Goal: Task Accomplishment & Management: Use online tool/utility

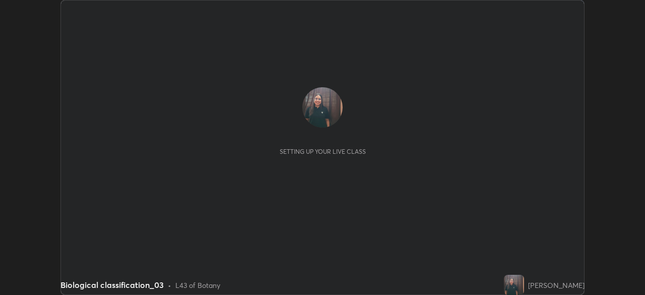
scroll to position [295, 644]
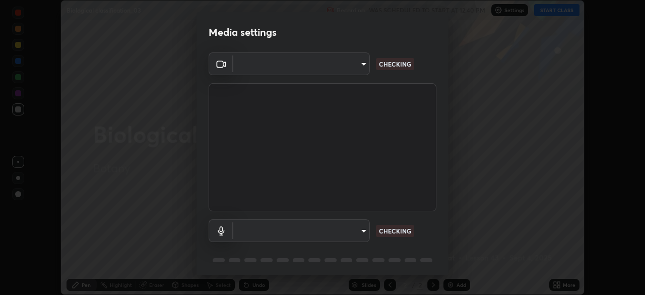
type input "23008043d16b3f933f5d29e9b3769097a1661712bf7e9030f0d00f953f479f19"
type input "ce8bbd661dce354a58a25af5271b3c1bd1d853cc8608d8e3321a5e34fd7f7726"
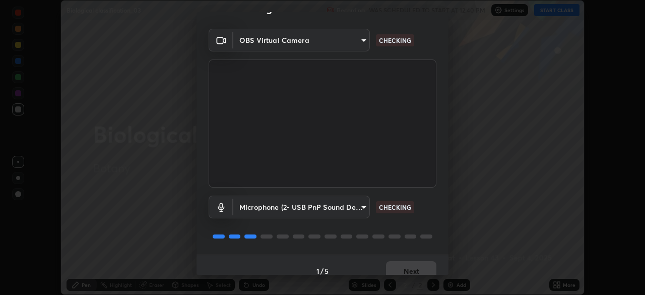
scroll to position [36, 0]
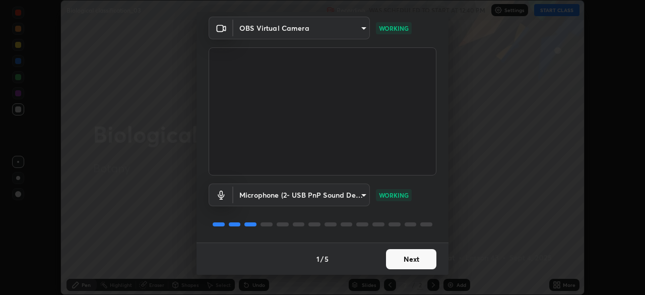
click at [401, 260] on button "Next" at bounding box center [411, 259] width 50 height 20
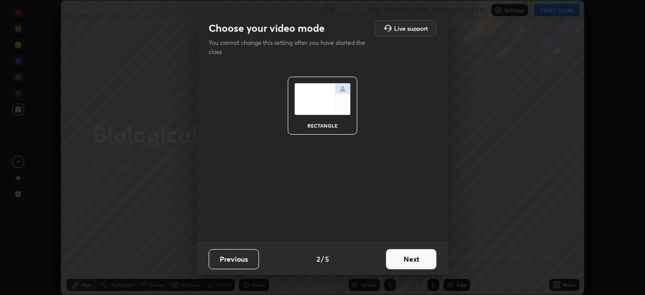
click at [401, 253] on button "Next" at bounding box center [411, 259] width 50 height 20
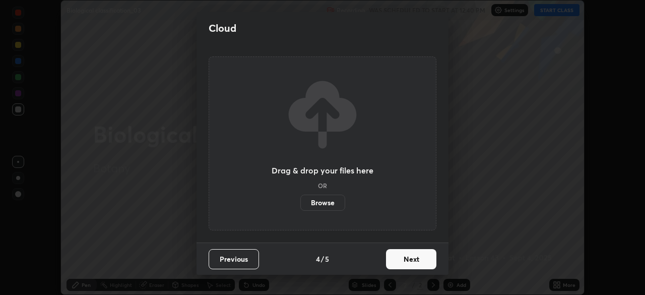
click at [400, 252] on button "Next" at bounding box center [411, 259] width 50 height 20
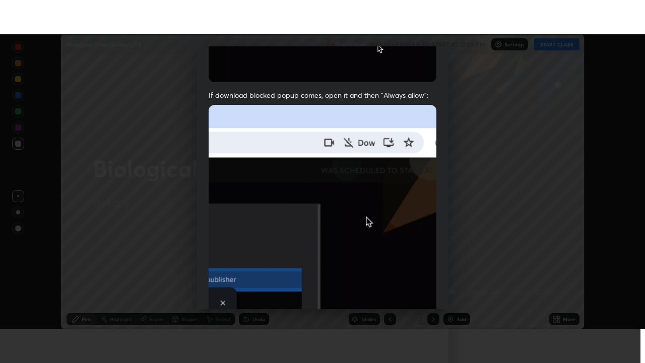
scroll to position [241, 0]
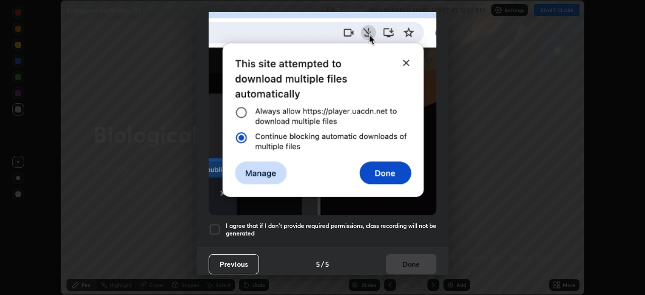
click at [216, 225] on div at bounding box center [215, 229] width 12 height 12
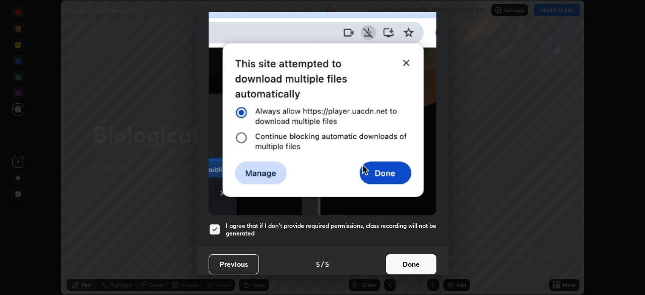
click at [417, 258] on button "Done" at bounding box center [411, 264] width 50 height 20
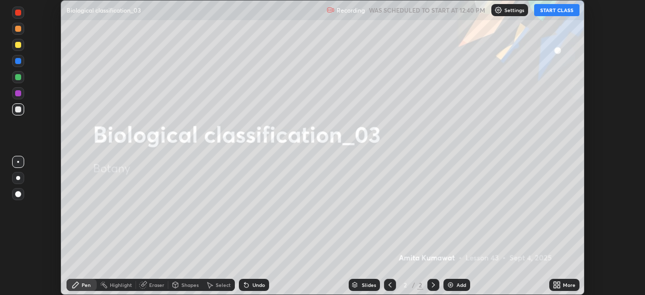
click at [552, 12] on button "START CLASS" at bounding box center [556, 10] width 45 height 12
click at [556, 282] on icon at bounding box center [555, 283] width 3 height 3
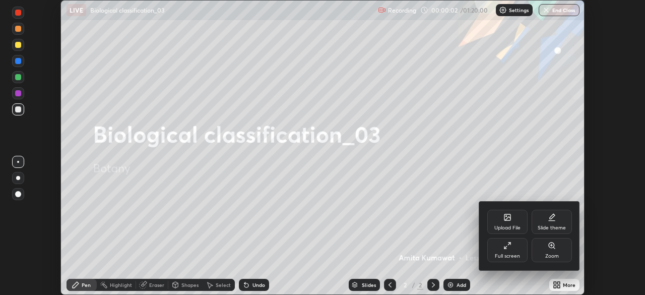
click at [501, 247] on div "Full screen" at bounding box center [507, 250] width 40 height 24
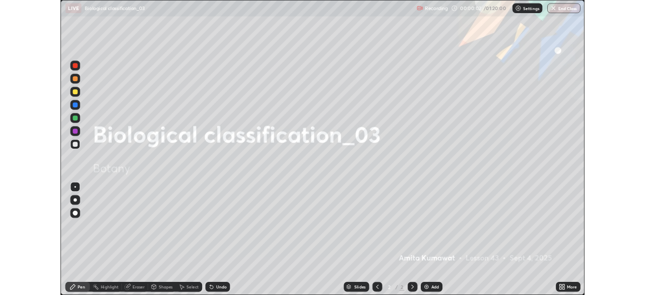
scroll to position [363, 645]
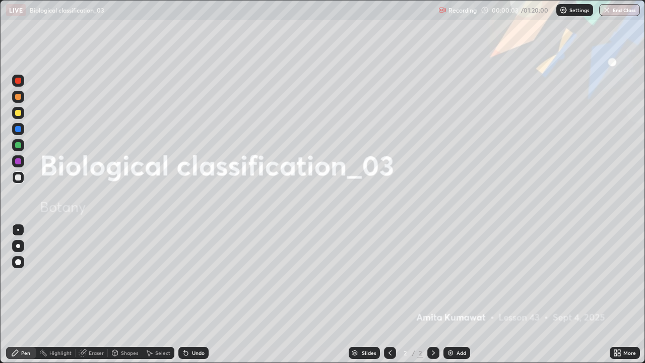
click at [446, 294] on img at bounding box center [450, 353] width 8 height 8
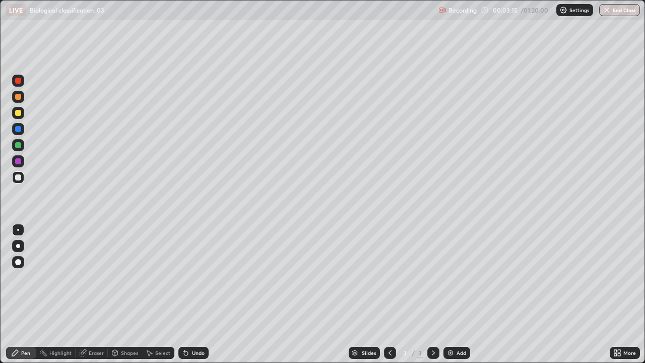
click at [18, 246] on div at bounding box center [18, 246] width 4 height 4
click at [20, 162] on div at bounding box center [18, 161] width 6 height 6
click at [197, 294] on div "Undo" at bounding box center [198, 352] width 13 height 5
click at [200, 294] on div "Undo" at bounding box center [193, 353] width 30 height 12
click at [19, 175] on div at bounding box center [18, 177] width 6 height 6
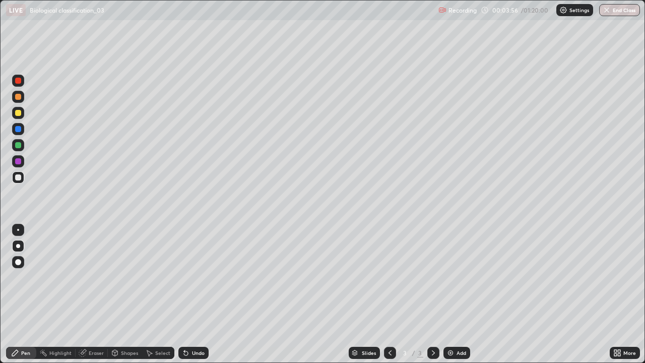
click at [18, 113] on div at bounding box center [18, 113] width 6 height 6
click at [189, 294] on div "Undo" at bounding box center [193, 353] width 30 height 12
click at [192, 294] on div "Undo" at bounding box center [198, 352] width 13 height 5
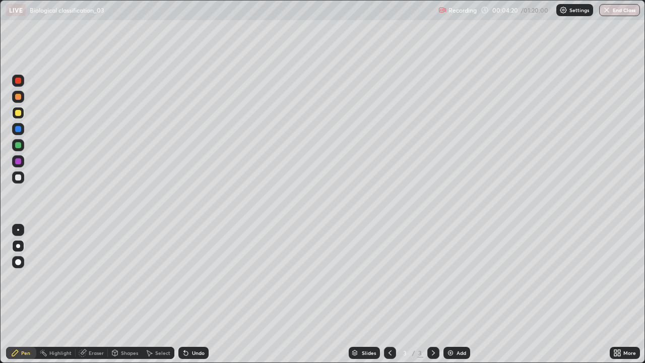
click at [16, 145] on div at bounding box center [18, 145] width 6 height 6
click at [16, 162] on div at bounding box center [18, 161] width 6 height 6
click at [17, 177] on div at bounding box center [18, 177] width 6 height 6
click at [192, 294] on div "Undo" at bounding box center [198, 352] width 13 height 5
click at [16, 155] on div at bounding box center [18, 161] width 12 height 12
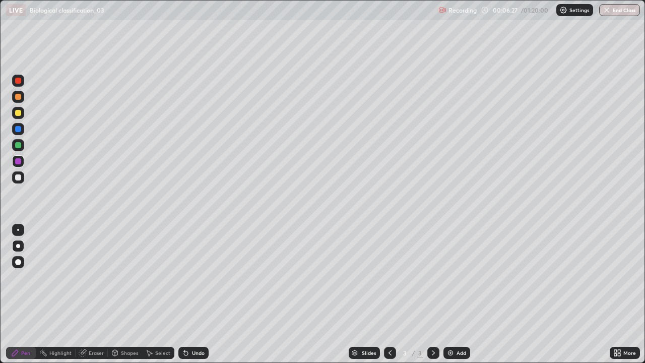
click at [19, 146] on div at bounding box center [18, 145] width 6 height 6
click at [19, 129] on div at bounding box center [18, 129] width 6 height 6
click at [20, 176] on div at bounding box center [18, 177] width 6 height 6
click at [202, 294] on div "Undo" at bounding box center [198, 352] width 13 height 5
click at [19, 99] on div at bounding box center [18, 97] width 6 height 6
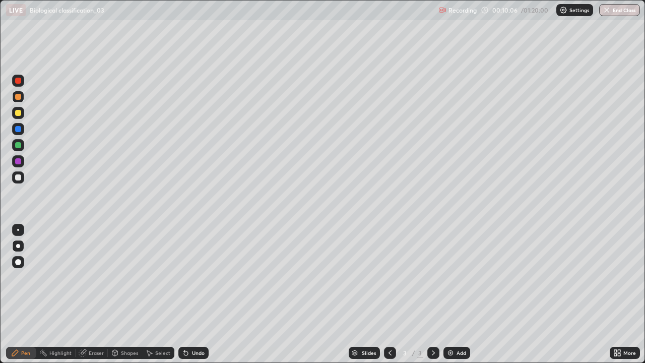
click at [450, 294] on div "Add" at bounding box center [456, 353] width 27 height 12
click at [19, 144] on div at bounding box center [18, 145] width 6 height 6
click at [19, 178] on div at bounding box center [18, 177] width 6 height 6
click at [21, 165] on div at bounding box center [18, 161] width 12 height 12
click at [390, 294] on icon at bounding box center [390, 353] width 8 height 8
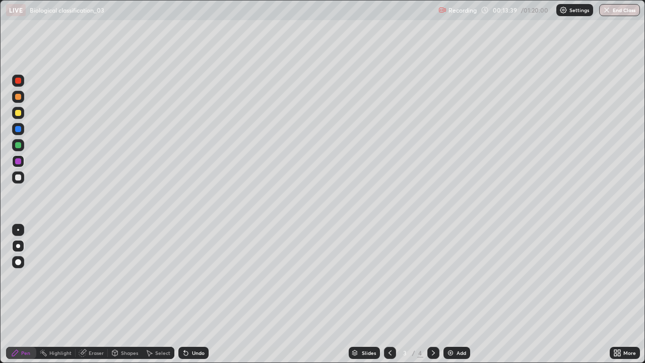
click at [432, 294] on icon at bounding box center [433, 353] width 8 height 8
click at [389, 294] on icon at bounding box center [390, 353] width 8 height 8
click at [432, 294] on icon at bounding box center [433, 353] width 8 height 8
click at [451, 294] on img at bounding box center [450, 353] width 8 height 8
click at [19, 143] on div at bounding box center [18, 145] width 6 height 6
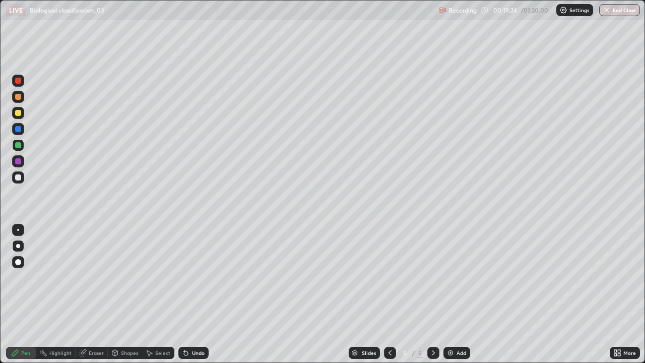
click at [18, 178] on div at bounding box center [18, 177] width 6 height 6
click at [19, 158] on div at bounding box center [18, 161] width 6 height 6
click at [18, 175] on div at bounding box center [18, 177] width 6 height 6
click at [22, 140] on div at bounding box center [18, 145] width 12 height 12
click at [17, 178] on div at bounding box center [18, 177] width 6 height 6
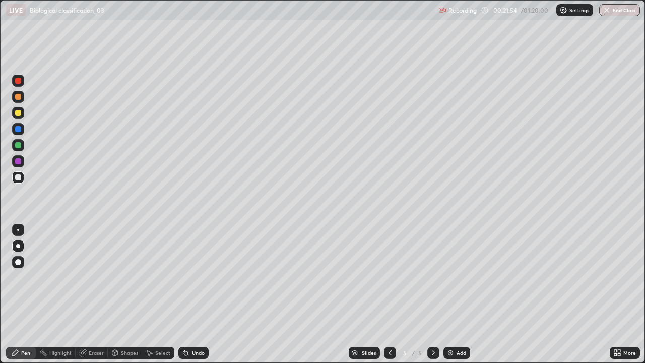
click at [200, 294] on div "Undo" at bounding box center [198, 352] width 13 height 5
click at [192, 294] on div "Undo" at bounding box center [198, 352] width 13 height 5
click at [444, 294] on div "Add" at bounding box center [456, 353] width 27 height 12
click at [19, 159] on div at bounding box center [18, 161] width 6 height 6
click at [19, 145] on div at bounding box center [18, 145] width 6 height 6
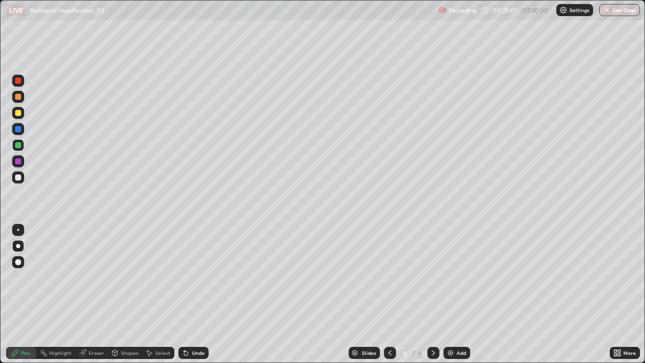
click at [15, 96] on div at bounding box center [18, 97] width 6 height 6
click at [19, 178] on div at bounding box center [18, 177] width 6 height 6
click at [17, 162] on div at bounding box center [18, 161] width 6 height 6
click at [18, 144] on div at bounding box center [18, 145] width 6 height 6
click at [193, 294] on div "Undo" at bounding box center [198, 352] width 13 height 5
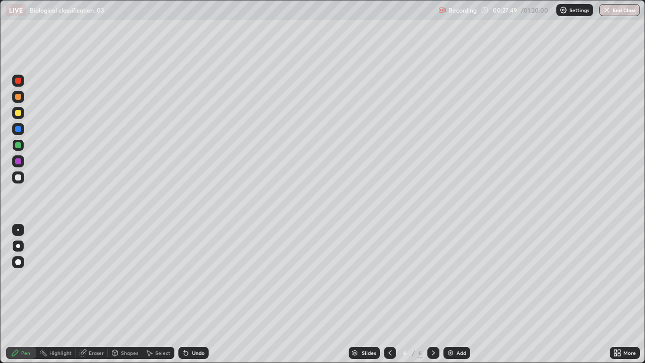
click at [20, 160] on div at bounding box center [18, 161] width 6 height 6
click at [17, 128] on div at bounding box center [18, 129] width 6 height 6
click at [18, 110] on div at bounding box center [18, 113] width 6 height 6
click at [60, 294] on div "Highlight" at bounding box center [60, 352] width 22 height 5
click at [19, 294] on icon at bounding box center [18, 318] width 8 height 8
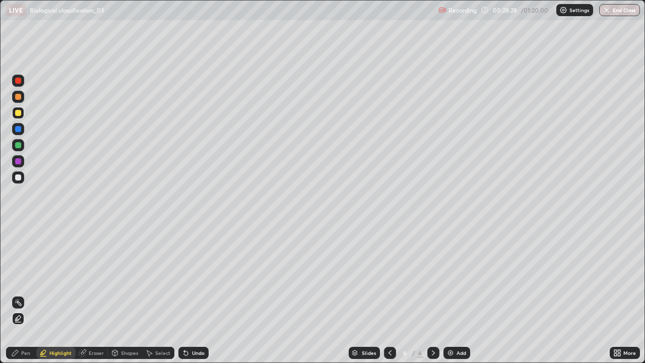
click at [17, 294] on icon at bounding box center [15, 353] width 8 height 8
click at [389, 294] on icon at bounding box center [390, 353] width 8 height 8
click at [436, 294] on div at bounding box center [433, 353] width 12 height 12
click at [14, 177] on div at bounding box center [18, 177] width 12 height 12
click at [451, 294] on img at bounding box center [450, 353] width 8 height 8
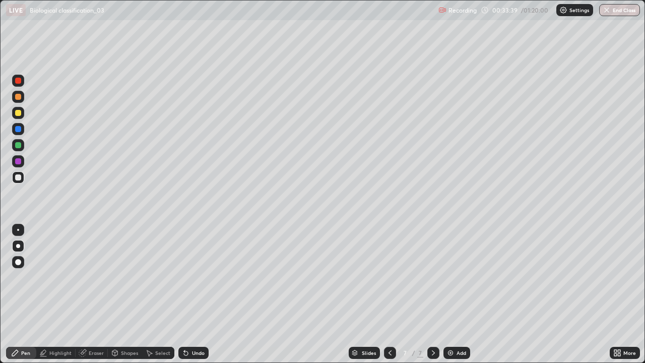
click at [19, 83] on div at bounding box center [18, 81] width 6 height 6
click at [14, 161] on div at bounding box center [18, 161] width 12 height 12
click at [198, 294] on div "Undo" at bounding box center [198, 352] width 13 height 5
click at [192, 294] on div "Undo" at bounding box center [198, 352] width 13 height 5
click at [194, 294] on div "Undo" at bounding box center [198, 352] width 13 height 5
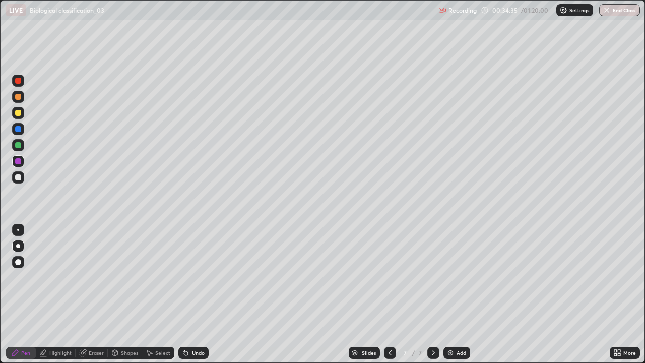
click at [200, 294] on div "Undo" at bounding box center [198, 352] width 13 height 5
click at [198, 294] on div "Undo" at bounding box center [198, 352] width 13 height 5
click at [19, 177] on div at bounding box center [18, 177] width 6 height 6
click at [19, 161] on div at bounding box center [18, 161] width 6 height 6
click at [449, 294] on div "Add" at bounding box center [456, 353] width 27 height 12
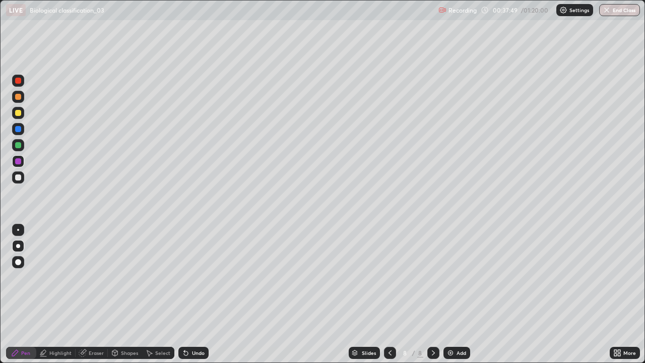
click at [390, 294] on icon at bounding box center [390, 353] width 8 height 8
click at [22, 177] on div at bounding box center [18, 177] width 12 height 12
click at [432, 294] on icon at bounding box center [433, 353] width 8 height 8
click at [18, 81] on div at bounding box center [18, 81] width 6 height 6
click at [19, 177] on div at bounding box center [18, 177] width 6 height 6
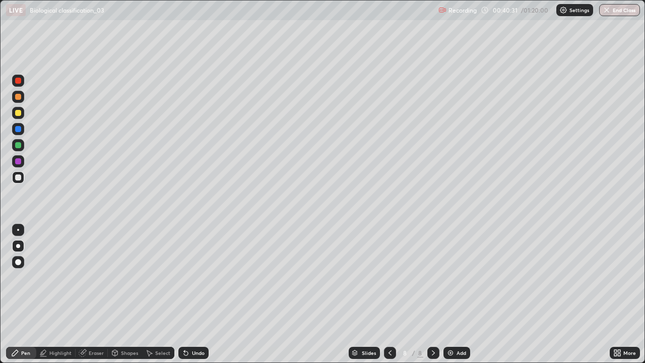
click at [20, 164] on div at bounding box center [18, 161] width 6 height 6
click at [21, 128] on div at bounding box center [18, 129] width 6 height 6
click at [197, 294] on div "Undo" at bounding box center [198, 352] width 13 height 5
click at [203, 294] on div "Undo" at bounding box center [193, 353] width 30 height 12
click at [205, 294] on div "Undo" at bounding box center [193, 353] width 30 height 12
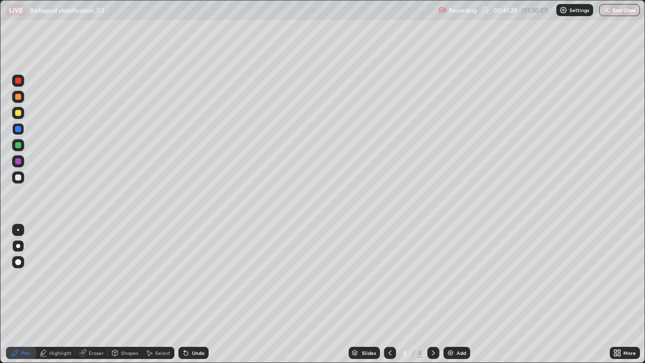
click at [204, 294] on div "Undo" at bounding box center [193, 353] width 30 height 12
click at [18, 177] on div at bounding box center [18, 177] width 6 height 6
click at [22, 128] on div at bounding box center [18, 129] width 12 height 12
click at [24, 157] on div at bounding box center [18, 161] width 12 height 12
click at [19, 145] on div at bounding box center [18, 145] width 6 height 6
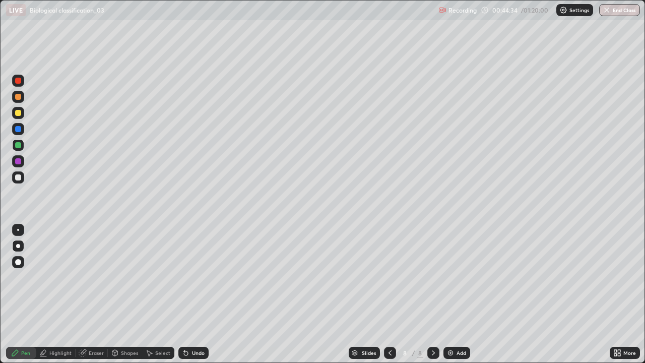
click at [22, 100] on div at bounding box center [18, 97] width 12 height 12
click at [432, 294] on icon at bounding box center [433, 353] width 8 height 8
click at [446, 294] on div "Add" at bounding box center [456, 353] width 27 height 12
click at [21, 161] on div at bounding box center [18, 161] width 6 height 6
click at [18, 85] on div at bounding box center [18, 81] width 12 height 12
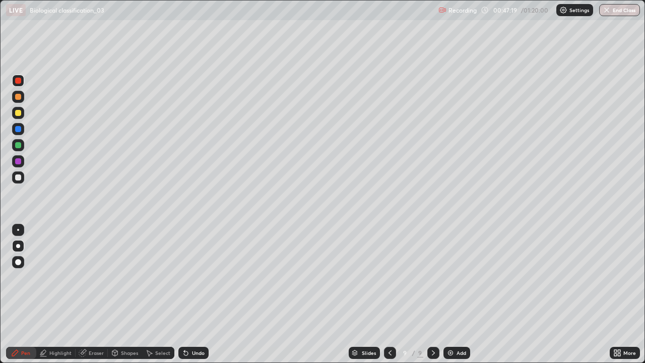
click at [17, 182] on div at bounding box center [18, 177] width 12 height 12
click at [17, 161] on div at bounding box center [18, 161] width 6 height 6
click at [16, 175] on div at bounding box center [18, 177] width 6 height 6
click at [20, 129] on div at bounding box center [18, 129] width 6 height 6
click at [20, 163] on div at bounding box center [18, 161] width 6 height 6
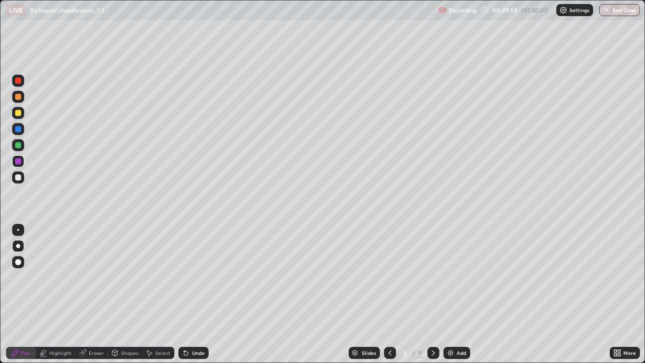
click at [447, 294] on img at bounding box center [450, 353] width 8 height 8
click at [19, 146] on div at bounding box center [18, 145] width 6 height 6
click at [369, 42] on button "Undo" at bounding box center [381, 46] width 29 height 12
click at [189, 294] on div "Undo" at bounding box center [193, 353] width 30 height 12
click at [195, 294] on div "Undo" at bounding box center [193, 353] width 30 height 12
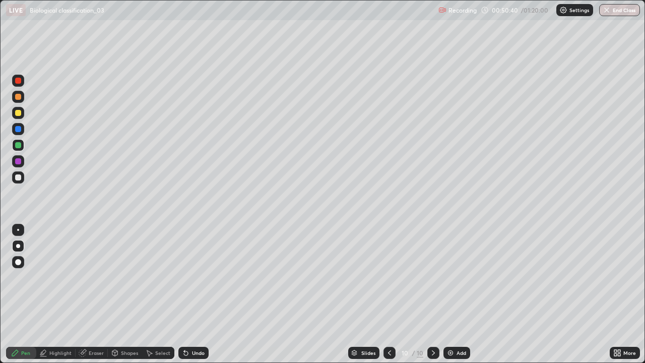
click at [387, 294] on icon at bounding box center [389, 353] width 8 height 8
click at [388, 294] on icon at bounding box center [389, 353] width 8 height 8
click at [432, 294] on icon at bounding box center [433, 353] width 8 height 8
click at [431, 294] on icon at bounding box center [433, 353] width 8 height 8
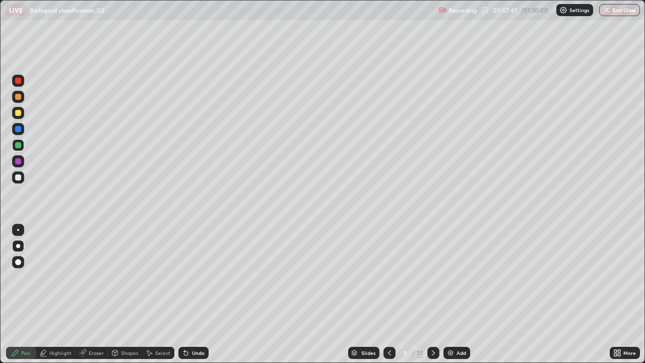
click at [432, 294] on icon at bounding box center [433, 353] width 8 height 8
click at [19, 96] on div at bounding box center [18, 97] width 6 height 6
click at [19, 161] on div at bounding box center [18, 161] width 6 height 6
click at [19, 177] on div at bounding box center [18, 177] width 6 height 6
click at [21, 146] on div at bounding box center [18, 145] width 6 height 6
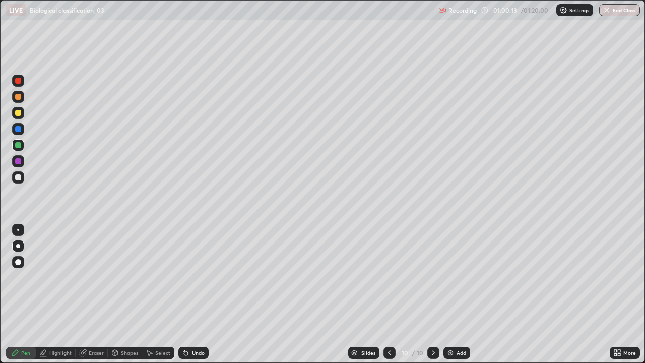
click at [206, 294] on div "Undo" at bounding box center [193, 353] width 30 height 12
click at [205, 294] on div "Undo" at bounding box center [193, 353] width 30 height 12
click at [20, 160] on div at bounding box center [18, 161] width 6 height 6
click at [20, 176] on div at bounding box center [18, 177] width 6 height 6
click at [19, 145] on div at bounding box center [18, 145] width 6 height 6
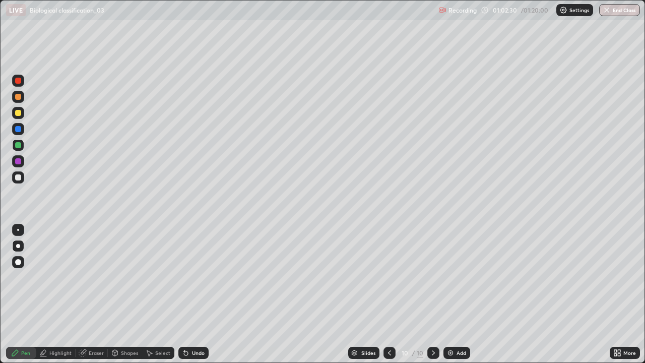
click at [447, 294] on img at bounding box center [450, 353] width 8 height 8
click at [16, 97] on div at bounding box center [18, 97] width 6 height 6
click at [19, 141] on div at bounding box center [18, 145] width 12 height 12
click at [20, 83] on div at bounding box center [18, 81] width 12 height 12
click at [199, 294] on div "Undo" at bounding box center [198, 352] width 13 height 5
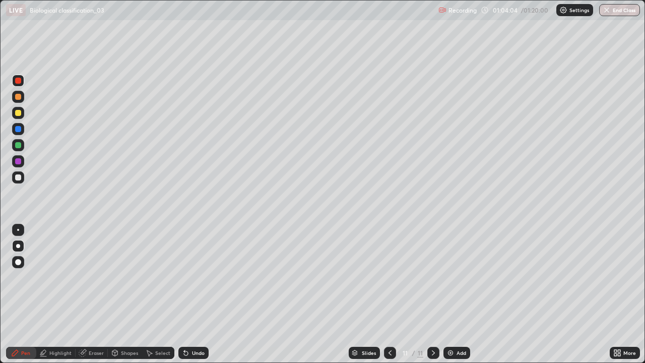
click at [197, 294] on div "Undo" at bounding box center [198, 352] width 13 height 5
click at [20, 178] on div at bounding box center [18, 177] width 6 height 6
click at [448, 294] on img at bounding box center [450, 353] width 8 height 8
click at [21, 81] on div at bounding box center [18, 81] width 6 height 6
click at [204, 294] on div "Undo" at bounding box center [193, 353] width 30 height 12
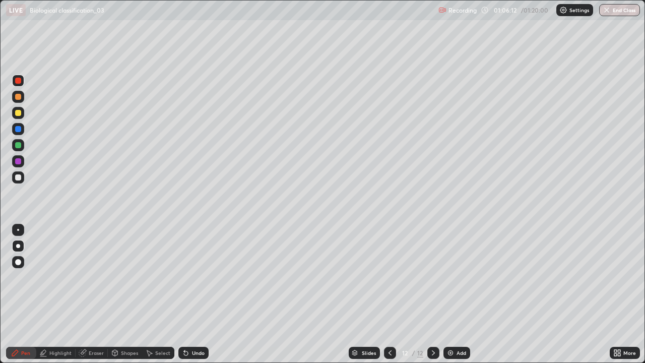
click at [24, 177] on div at bounding box center [18, 177] width 12 height 12
click at [20, 97] on div at bounding box center [18, 97] width 6 height 6
click at [22, 178] on div at bounding box center [18, 177] width 12 height 12
click at [201, 294] on div "Undo" at bounding box center [193, 353] width 30 height 12
click at [17, 163] on div at bounding box center [18, 161] width 6 height 6
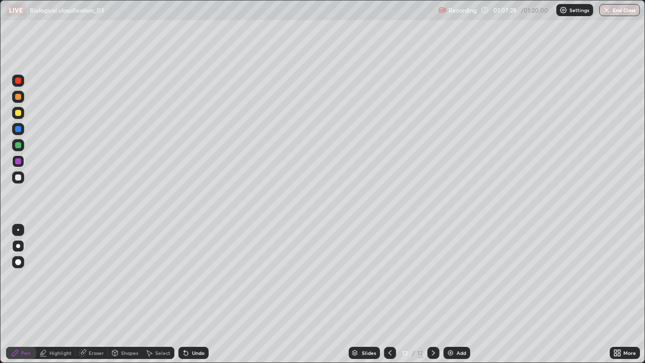
click at [18, 145] on div at bounding box center [18, 145] width 6 height 6
click at [24, 82] on div at bounding box center [18, 81] width 12 height 12
click at [17, 96] on div at bounding box center [18, 97] width 6 height 6
click at [22, 129] on div at bounding box center [18, 129] width 12 height 12
click at [198, 294] on div "Undo" at bounding box center [198, 352] width 13 height 5
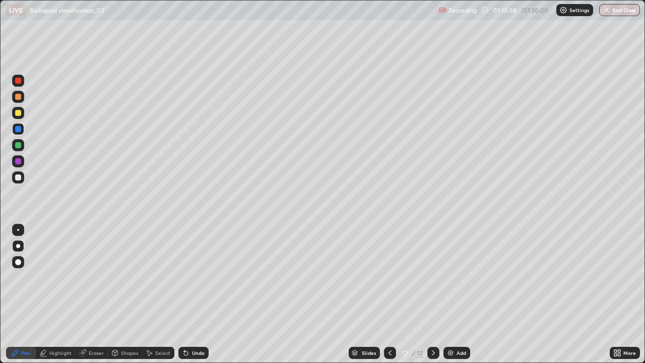
click at [393, 294] on div at bounding box center [390, 353] width 12 height 12
click at [387, 294] on icon at bounding box center [390, 353] width 8 height 8
click at [434, 294] on div at bounding box center [433, 353] width 12 height 20
click at [433, 294] on icon at bounding box center [433, 352] width 3 height 5
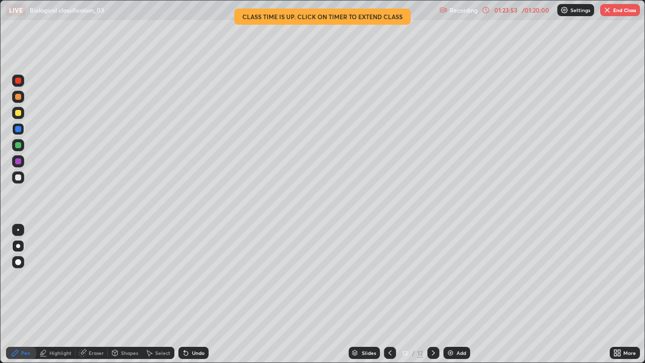
click at [617, 7] on button "End Class" at bounding box center [620, 10] width 40 height 12
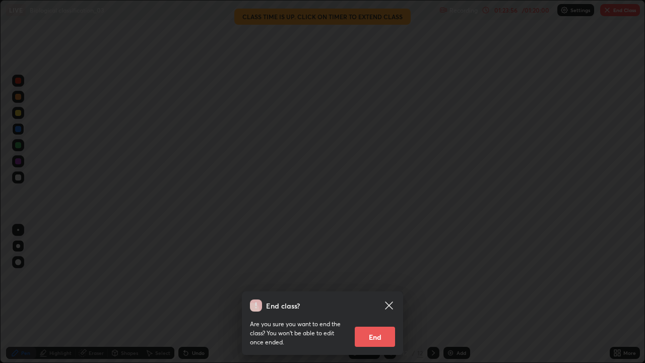
click at [377, 294] on button "End" at bounding box center [375, 337] width 40 height 20
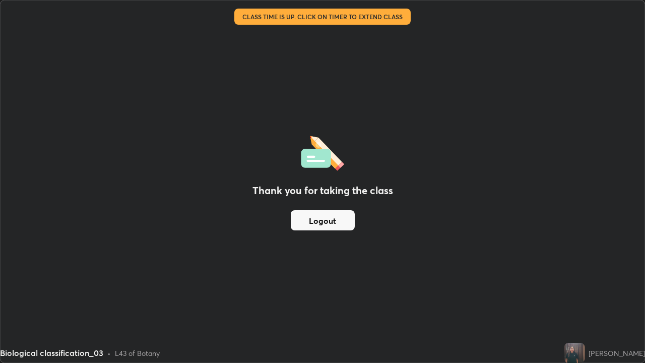
click at [304, 228] on button "Logout" at bounding box center [323, 220] width 64 height 20
click at [320, 47] on div "Thank you for taking the class Logout" at bounding box center [323, 182] width 644 height 362
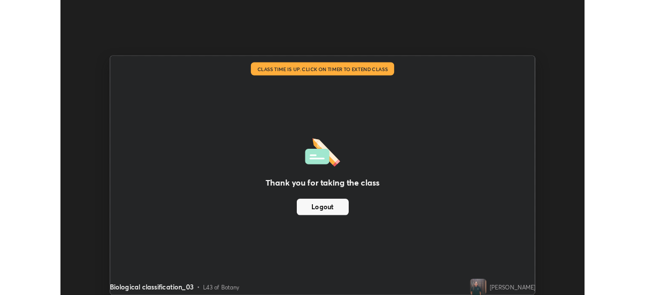
scroll to position [50094, 49744]
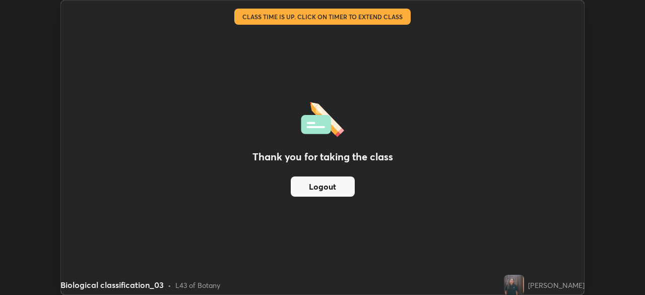
click at [284, 233] on div "Thank you for taking the class Logout" at bounding box center [322, 148] width 523 height 294
click at [308, 183] on button "Logout" at bounding box center [323, 186] width 64 height 20
click at [323, 183] on button "Logout" at bounding box center [323, 186] width 64 height 20
click at [325, 183] on button "Logout" at bounding box center [323, 186] width 64 height 20
click at [312, 192] on button "Logout" at bounding box center [323, 186] width 64 height 20
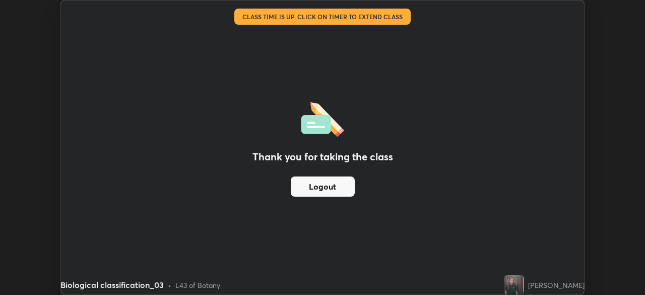
click at [315, 187] on button "Logout" at bounding box center [323, 186] width 64 height 20
click at [314, 187] on button "Logout" at bounding box center [323, 186] width 64 height 20
click at [313, 187] on button "Logout" at bounding box center [323, 186] width 64 height 20
click at [315, 188] on button "Logout" at bounding box center [323, 186] width 64 height 20
click at [315, 187] on button "Logout" at bounding box center [323, 186] width 64 height 20
